Goal: Task Accomplishment & Management: Use online tool/utility

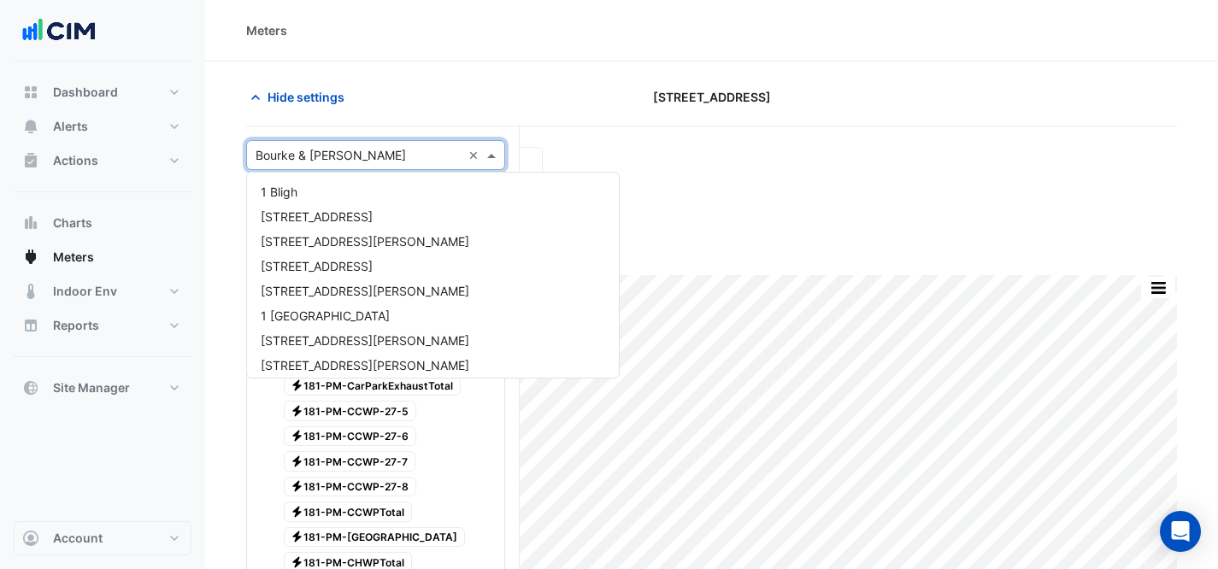
click at [396, 156] on input "text" at bounding box center [359, 156] width 206 height 18
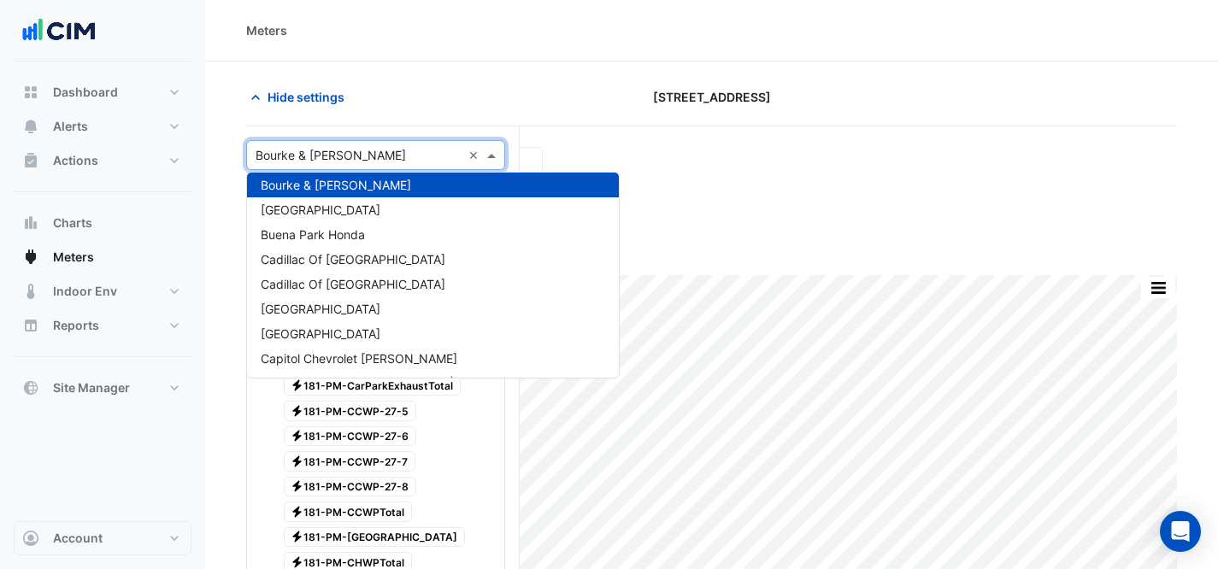
type input "*"
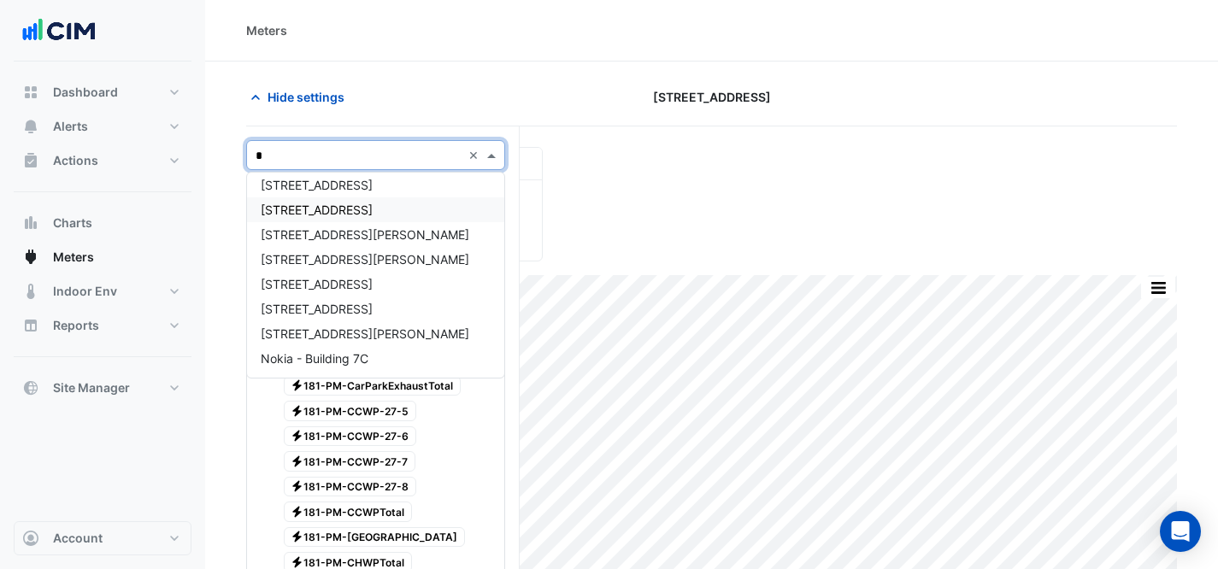
click at [377, 208] on div "[STREET_ADDRESS]" at bounding box center [375, 209] width 257 height 25
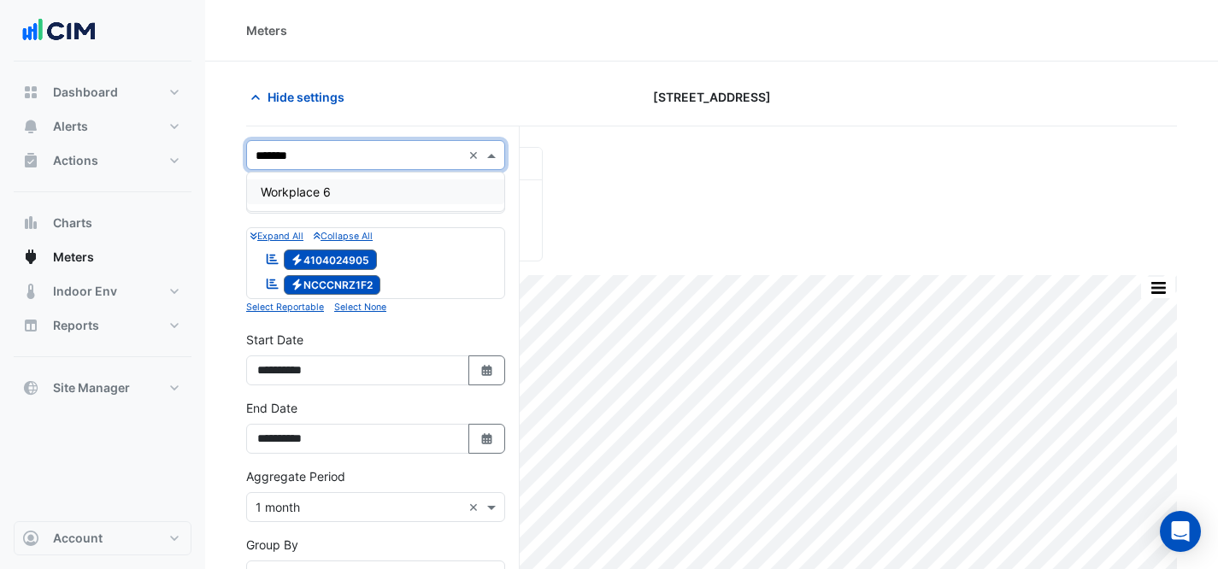
type input "********"
click at [316, 197] on span "Workplace 6" at bounding box center [296, 192] width 70 height 15
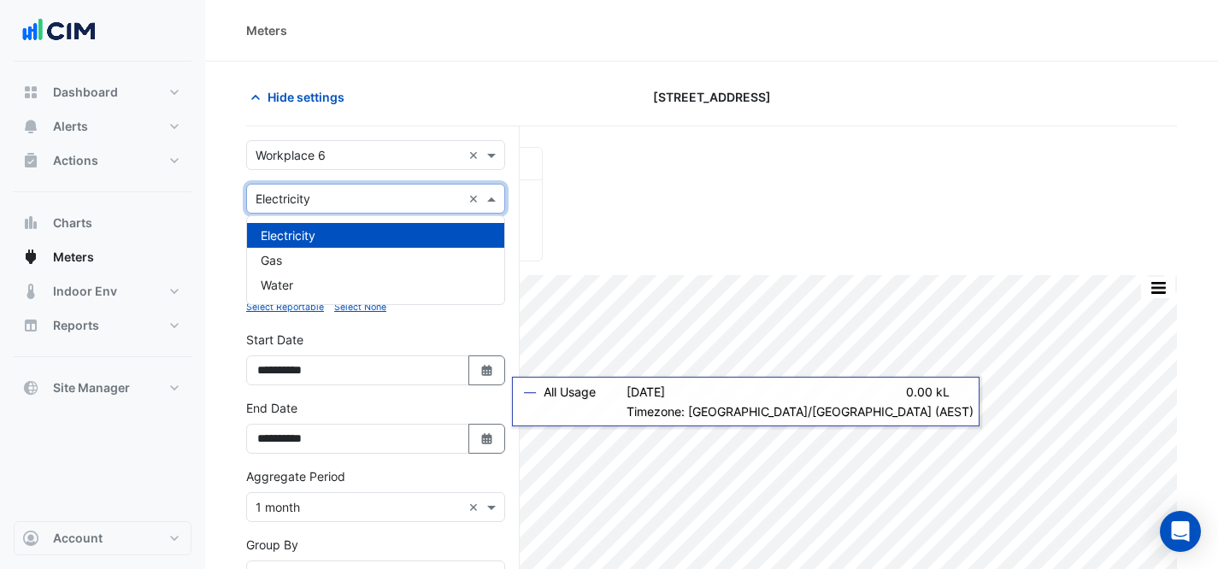
click at [323, 208] on div "× Electricity ×" at bounding box center [375, 199] width 259 height 30
click at [333, 262] on div "Gas" at bounding box center [375, 260] width 257 height 25
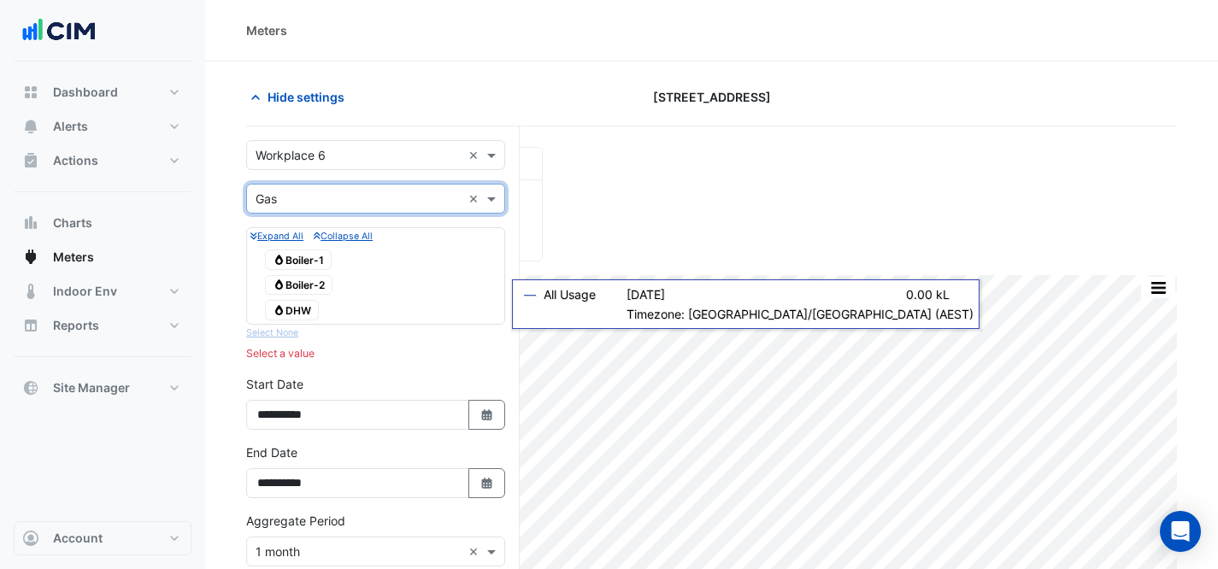
click at [312, 253] on span "Gas Boiler-1" at bounding box center [298, 260] width 67 height 21
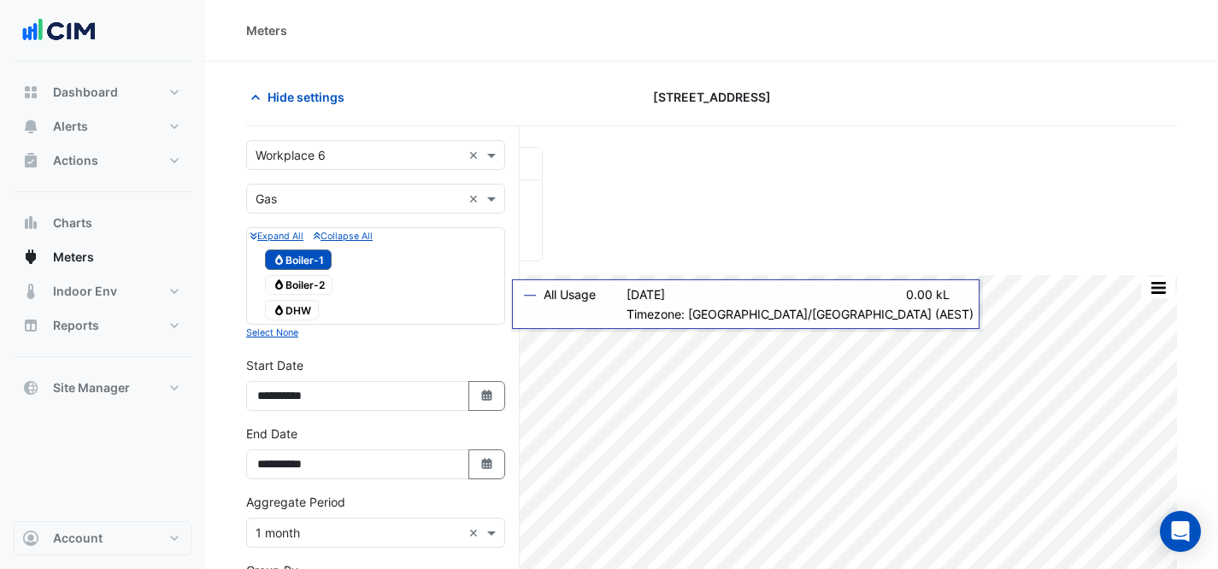
click at [323, 299] on div "Gas DHW" at bounding box center [292, 310] width 62 height 24
click at [306, 280] on span "Gas Boiler-2" at bounding box center [299, 285] width 68 height 21
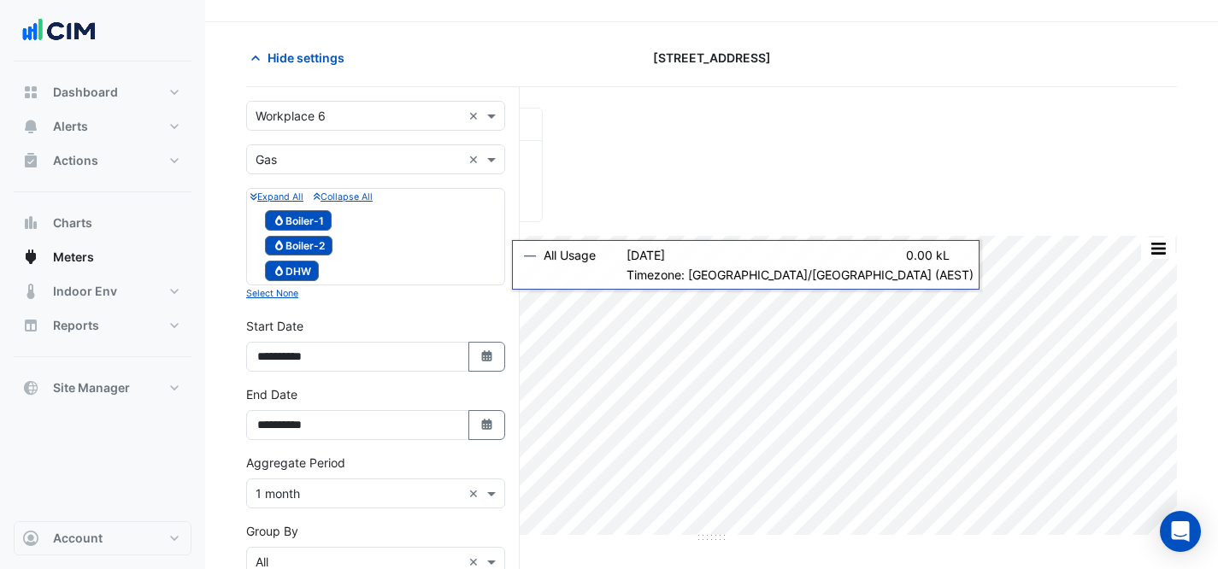
scroll to position [260, 0]
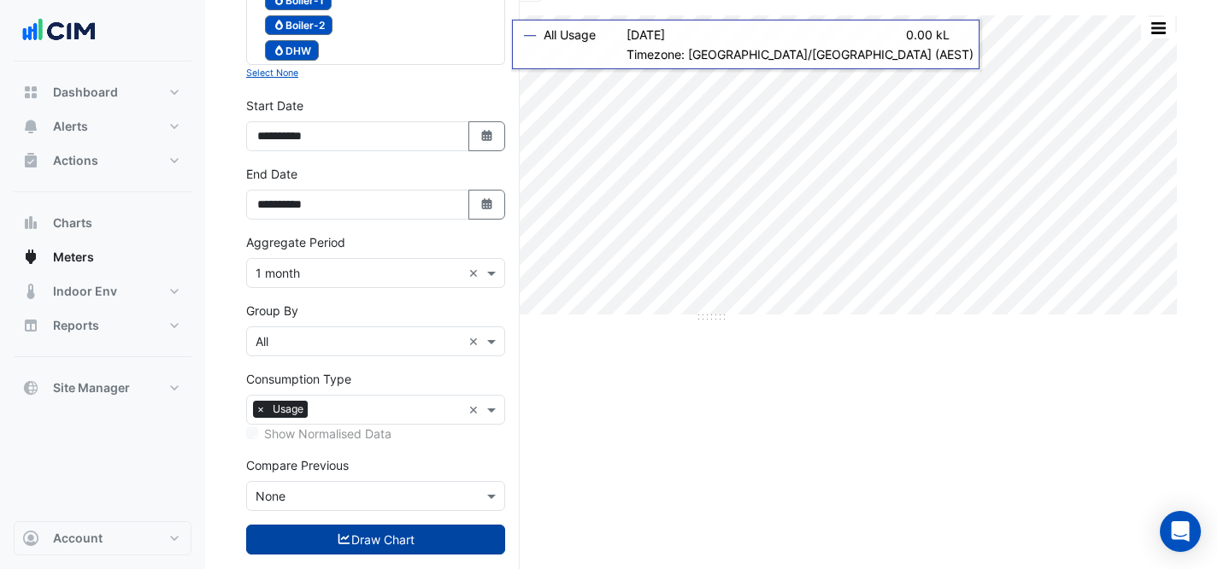
click at [432, 532] on button "Draw Chart" at bounding box center [375, 540] width 259 height 30
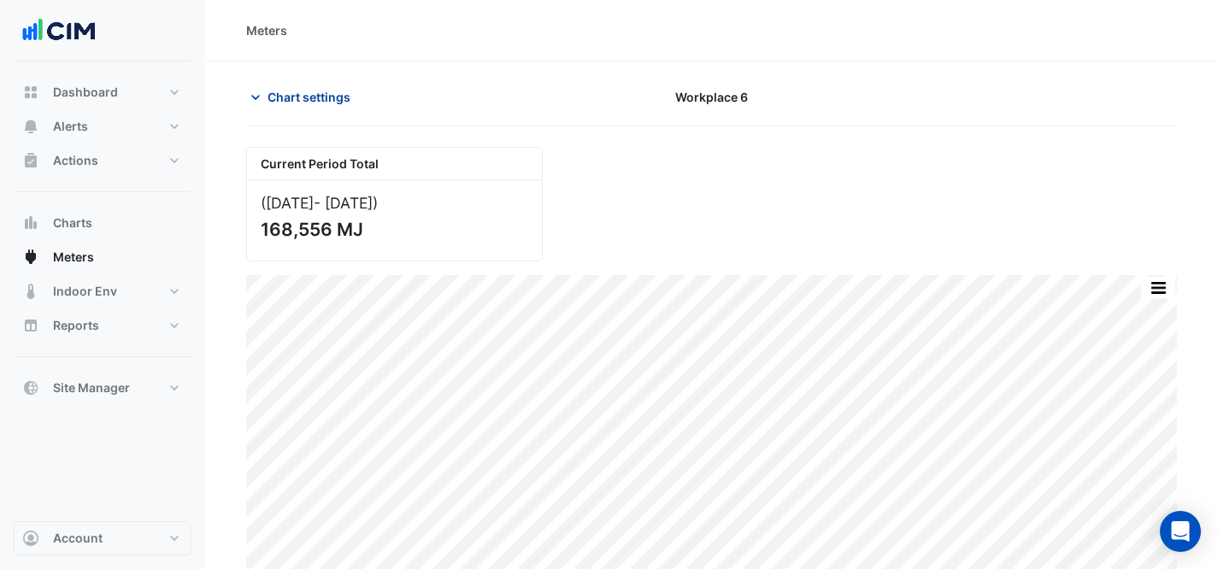
click at [327, 97] on span "Chart settings" at bounding box center [309, 97] width 83 height 18
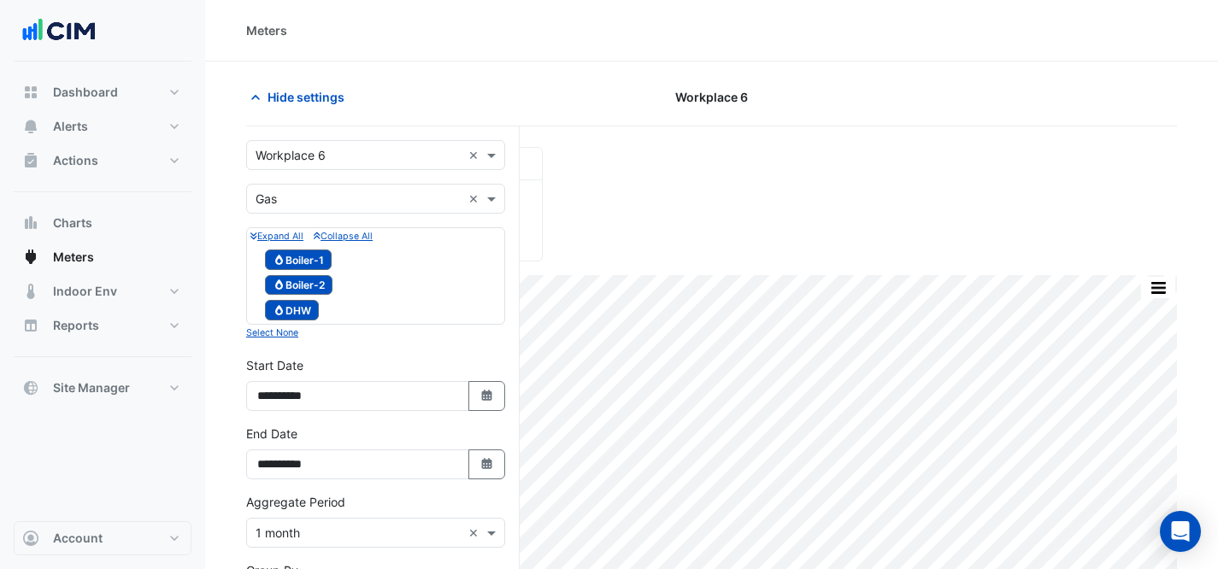
click at [323, 203] on input "text" at bounding box center [359, 200] width 206 height 18
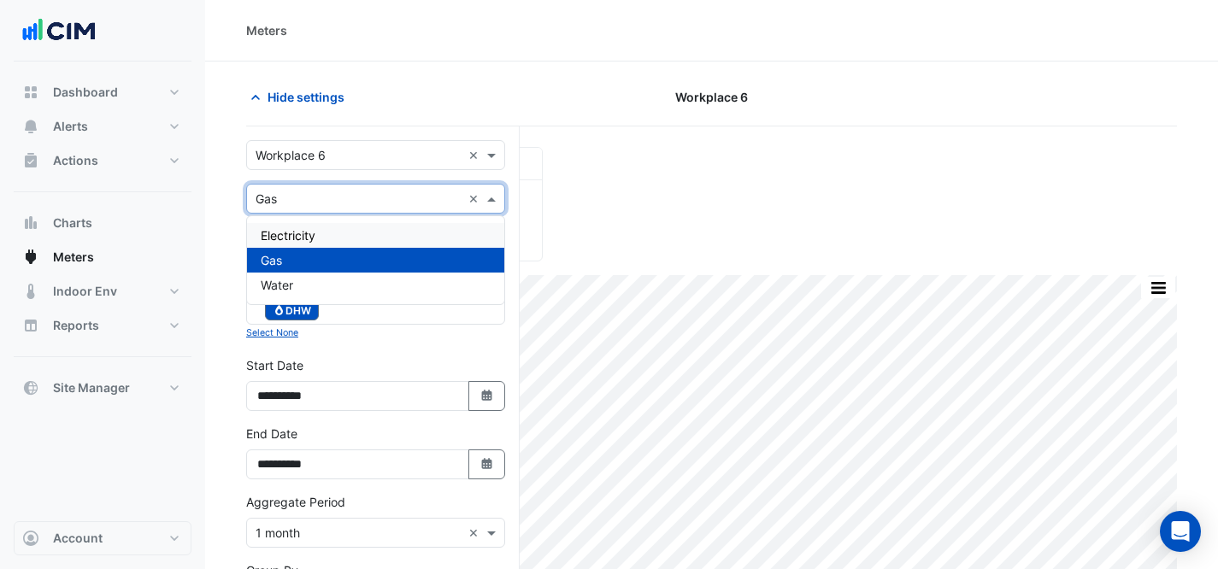
click at [308, 241] on span "Electricity" at bounding box center [288, 235] width 55 height 15
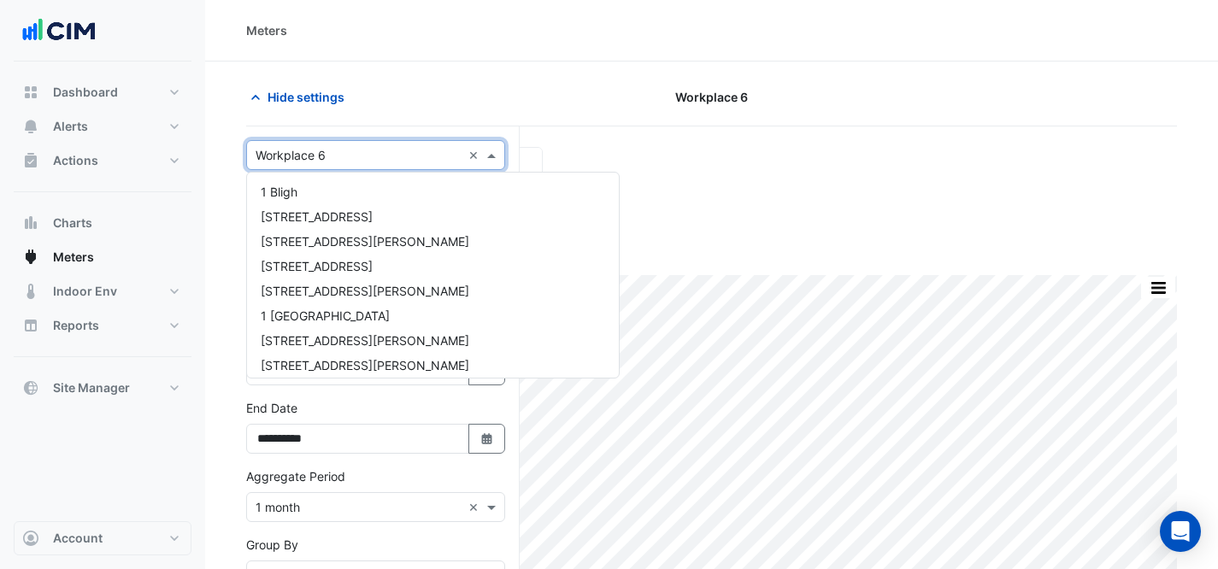
click at [375, 143] on div "× Workplace 6 ×" at bounding box center [375, 155] width 259 height 30
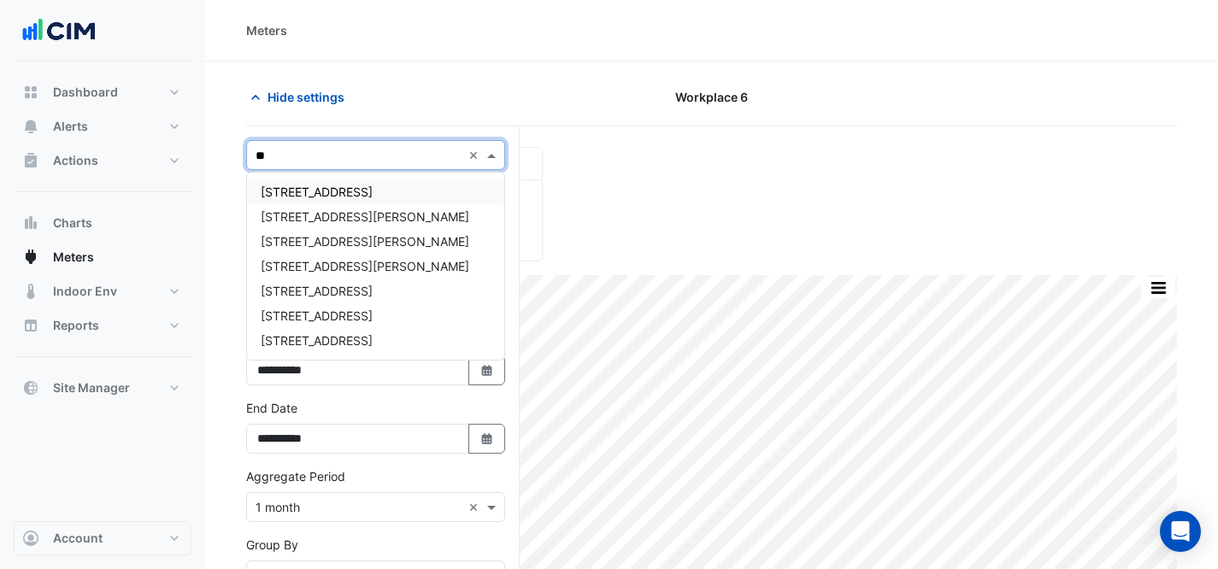
type input "***"
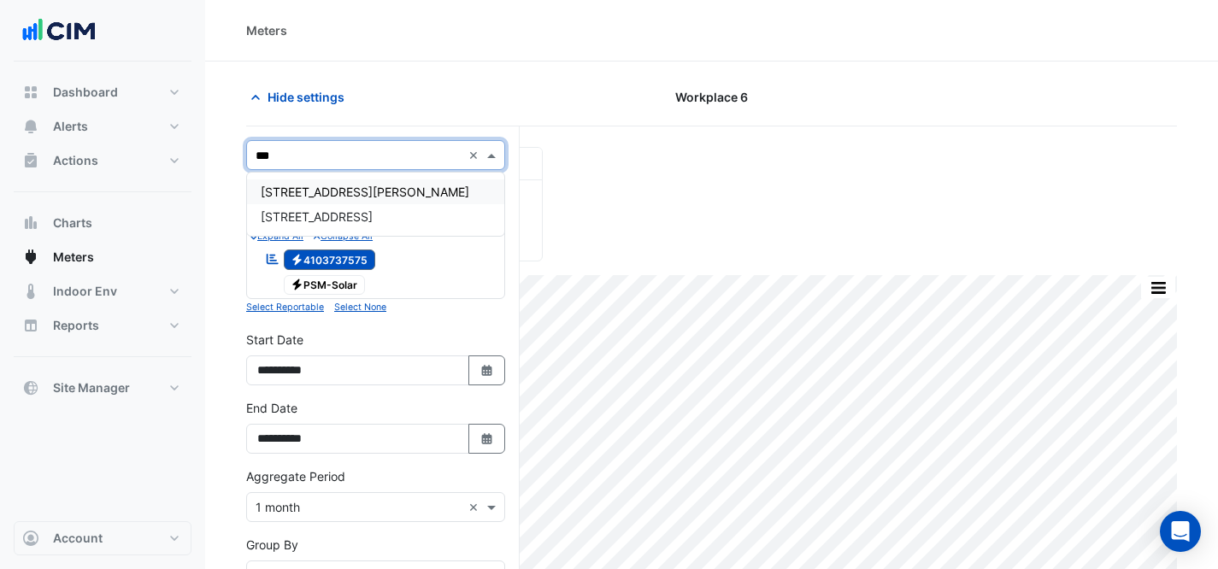
click at [358, 183] on div "[STREET_ADDRESS][PERSON_NAME]" at bounding box center [375, 192] width 257 height 25
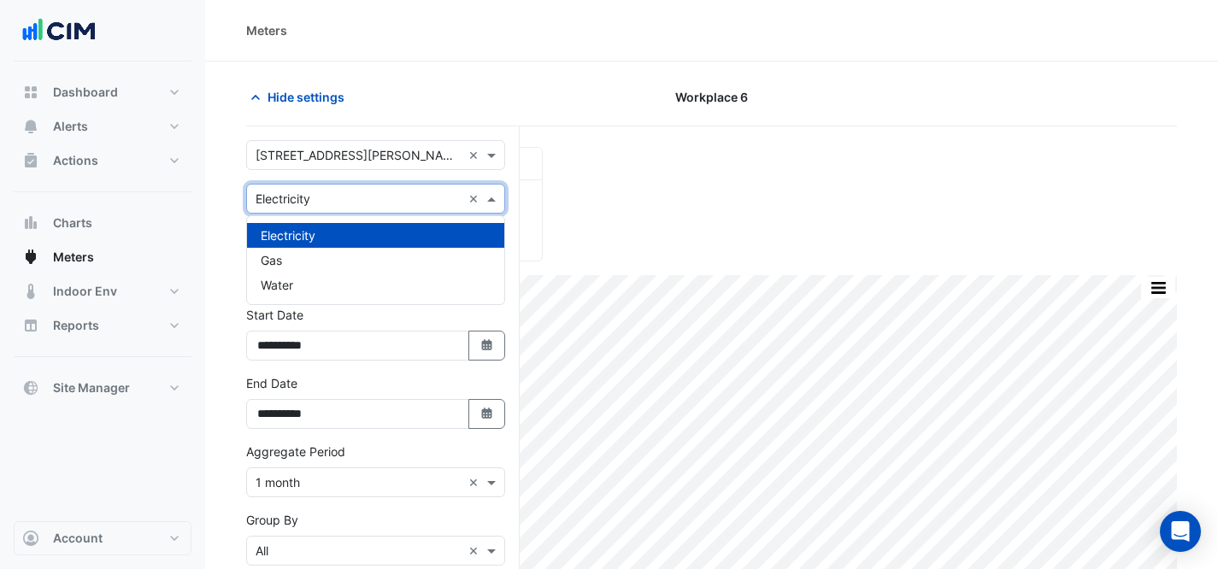
click at [357, 201] on input "text" at bounding box center [359, 200] width 206 height 18
click at [373, 232] on div "Electricity" at bounding box center [375, 235] width 257 height 25
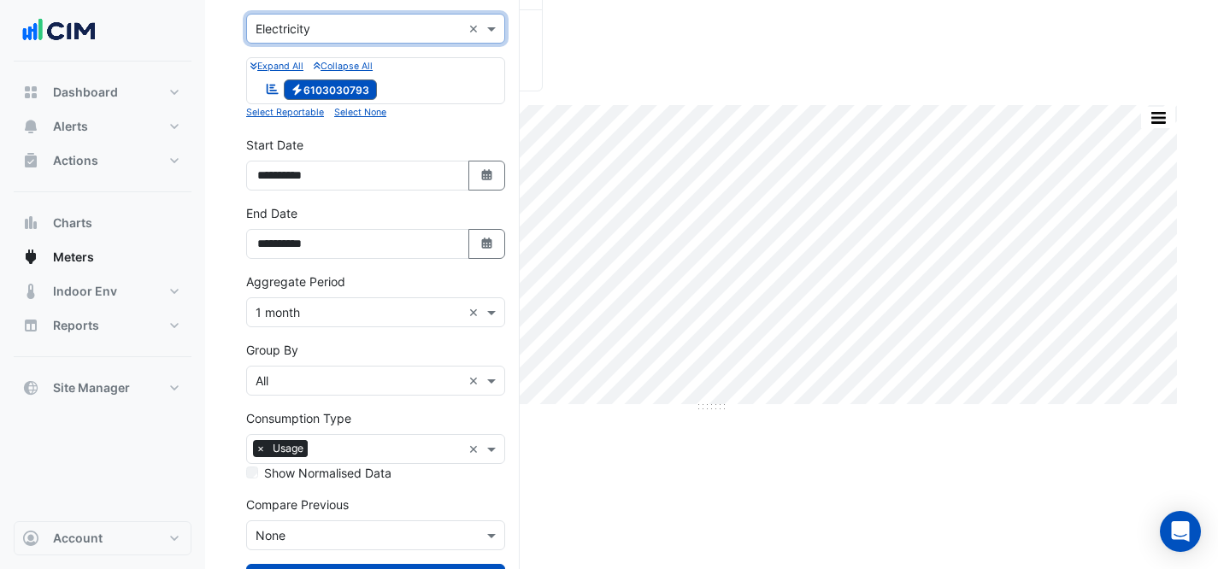
scroll to position [241, 0]
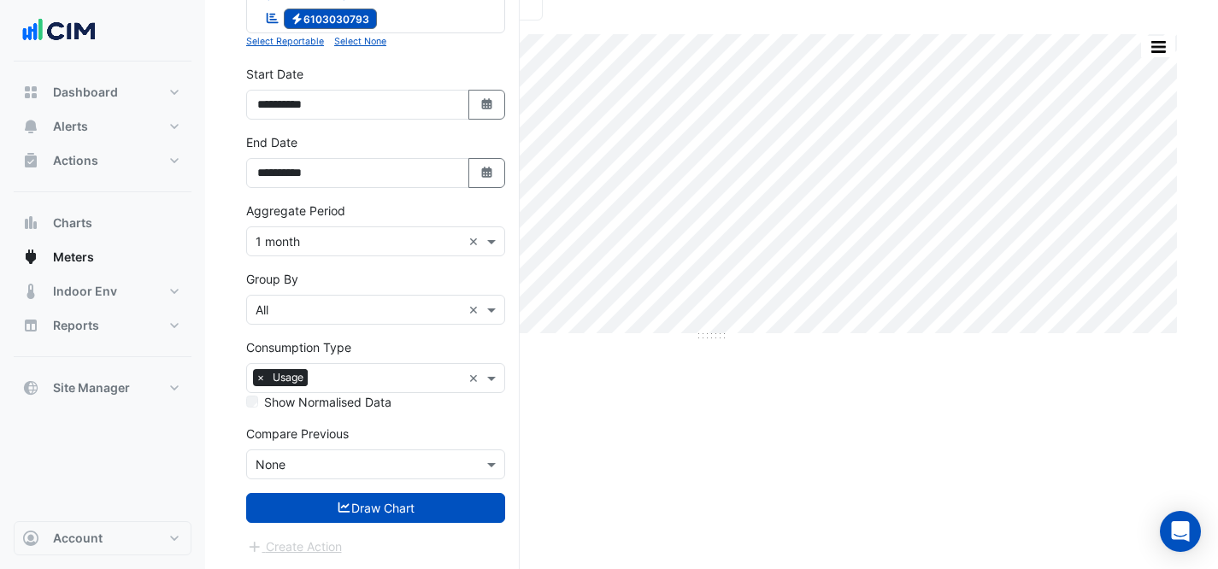
click at [462, 469] on div at bounding box center [375, 465] width 257 height 20
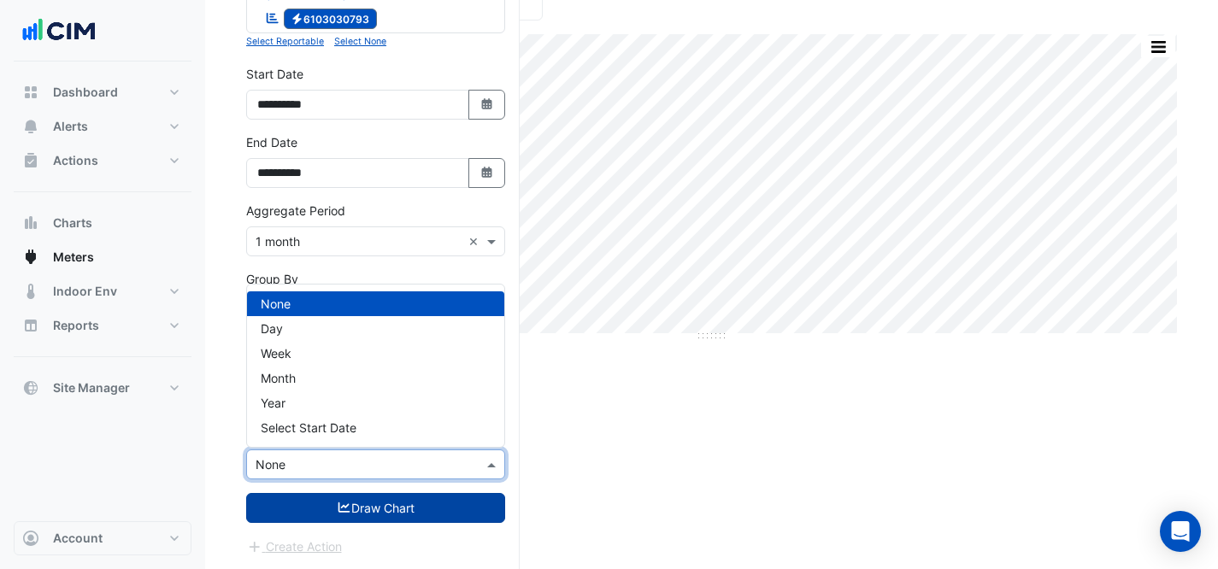
click at [403, 501] on button "Draw Chart" at bounding box center [375, 508] width 259 height 30
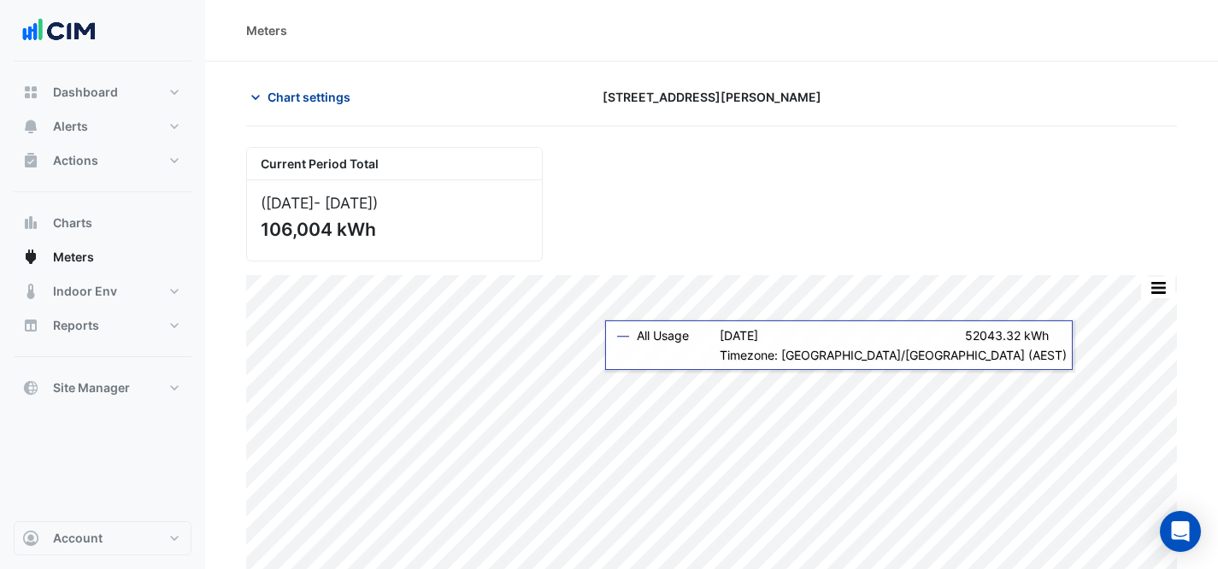
click at [315, 86] on button "Chart settings" at bounding box center [303, 97] width 115 height 30
